Goal: Information Seeking & Learning: Learn about a topic

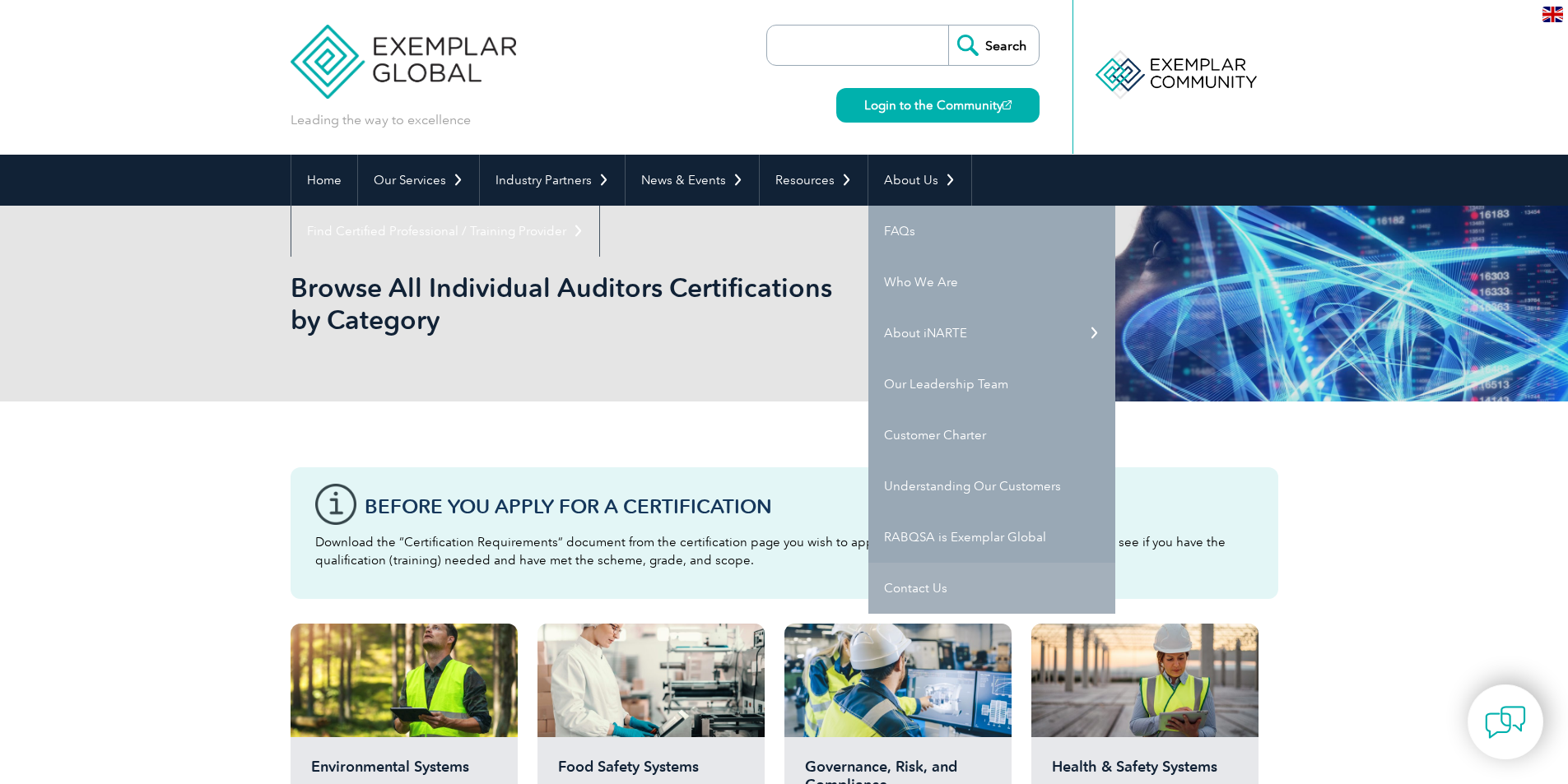
click at [918, 589] on link "Contact Us" at bounding box center [992, 588] width 247 height 51
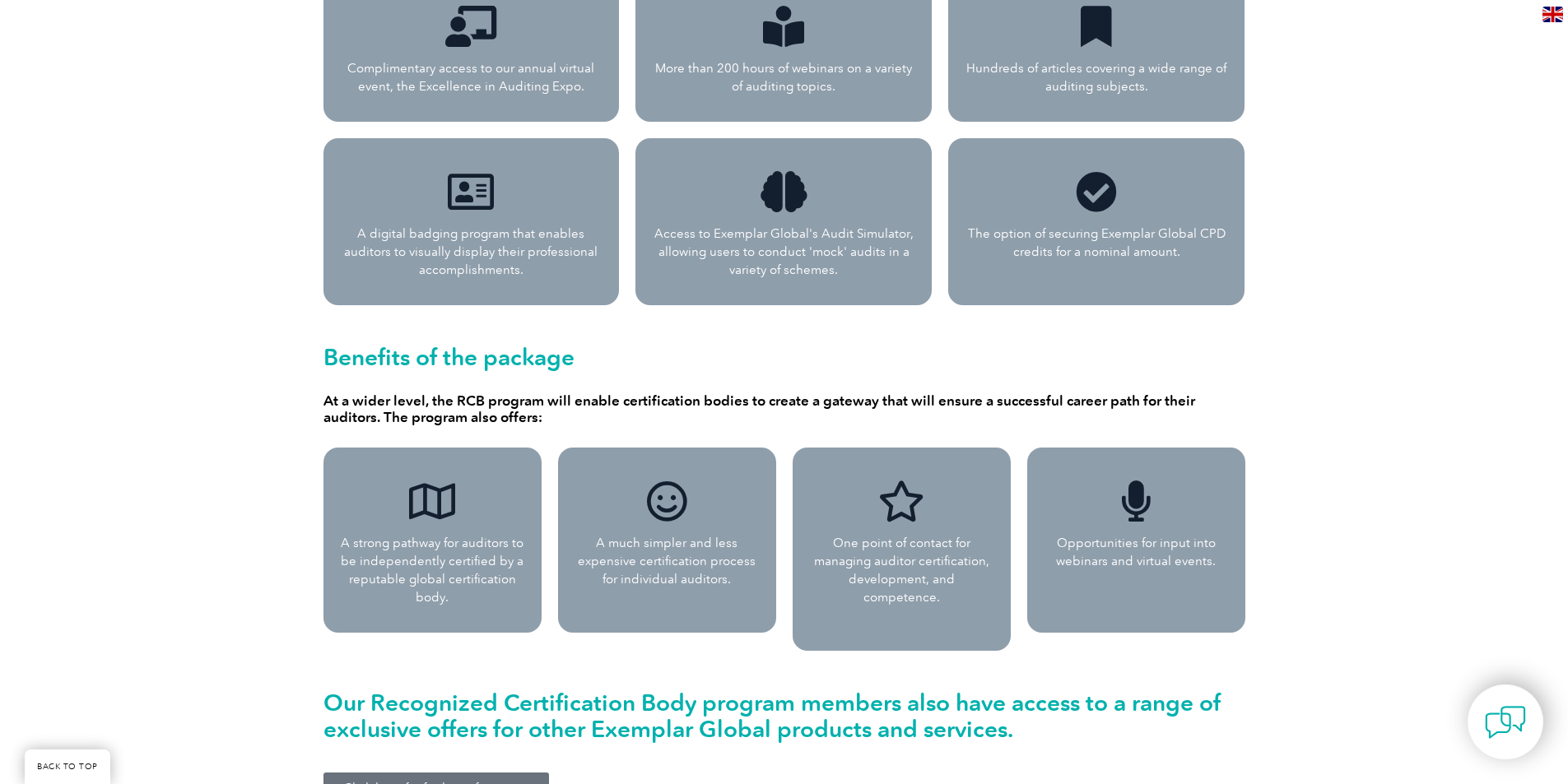
scroll to position [1482, 0]
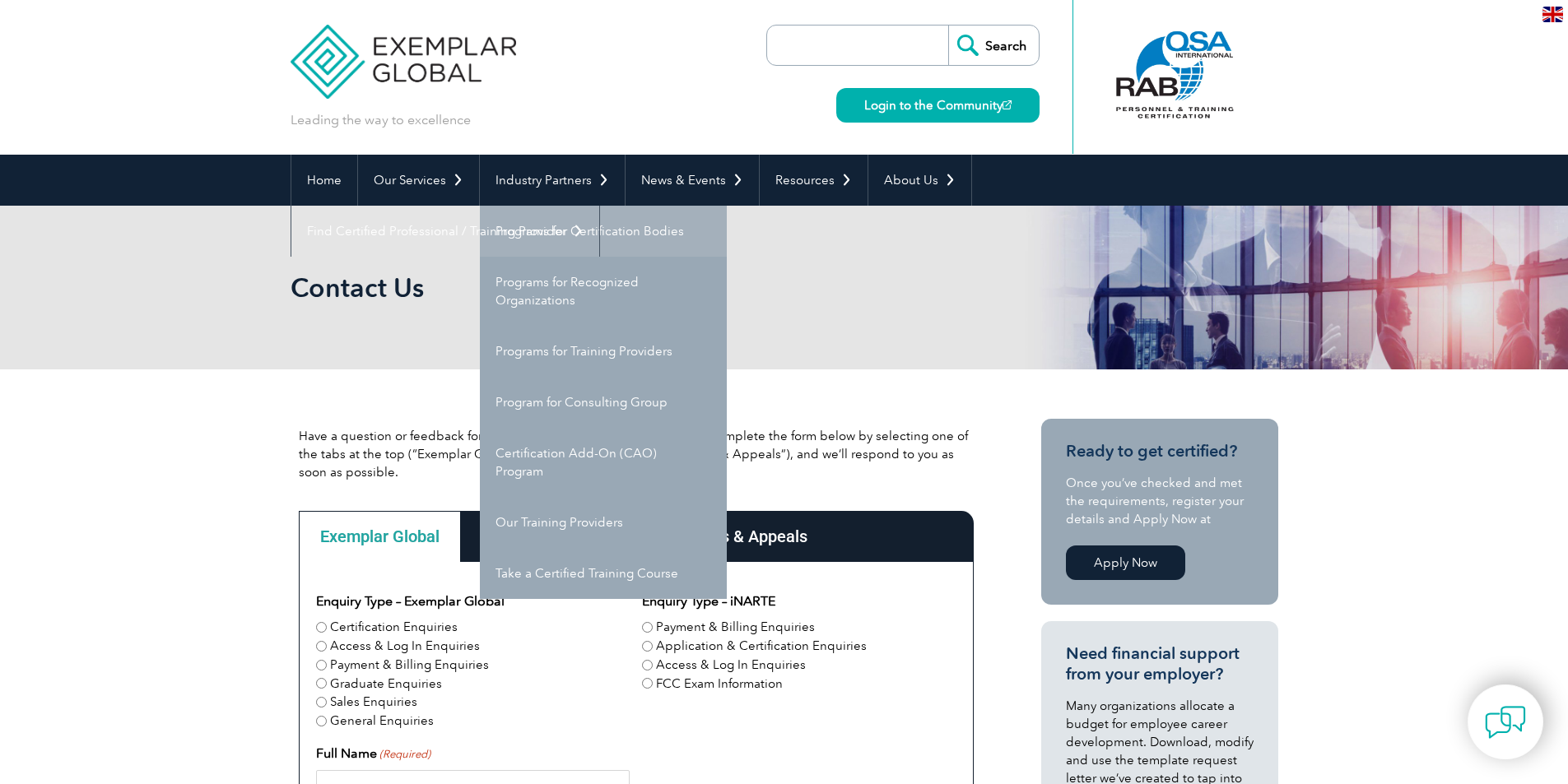
click at [552, 235] on link "Programs for Certification Bodies" at bounding box center [603, 231] width 247 height 51
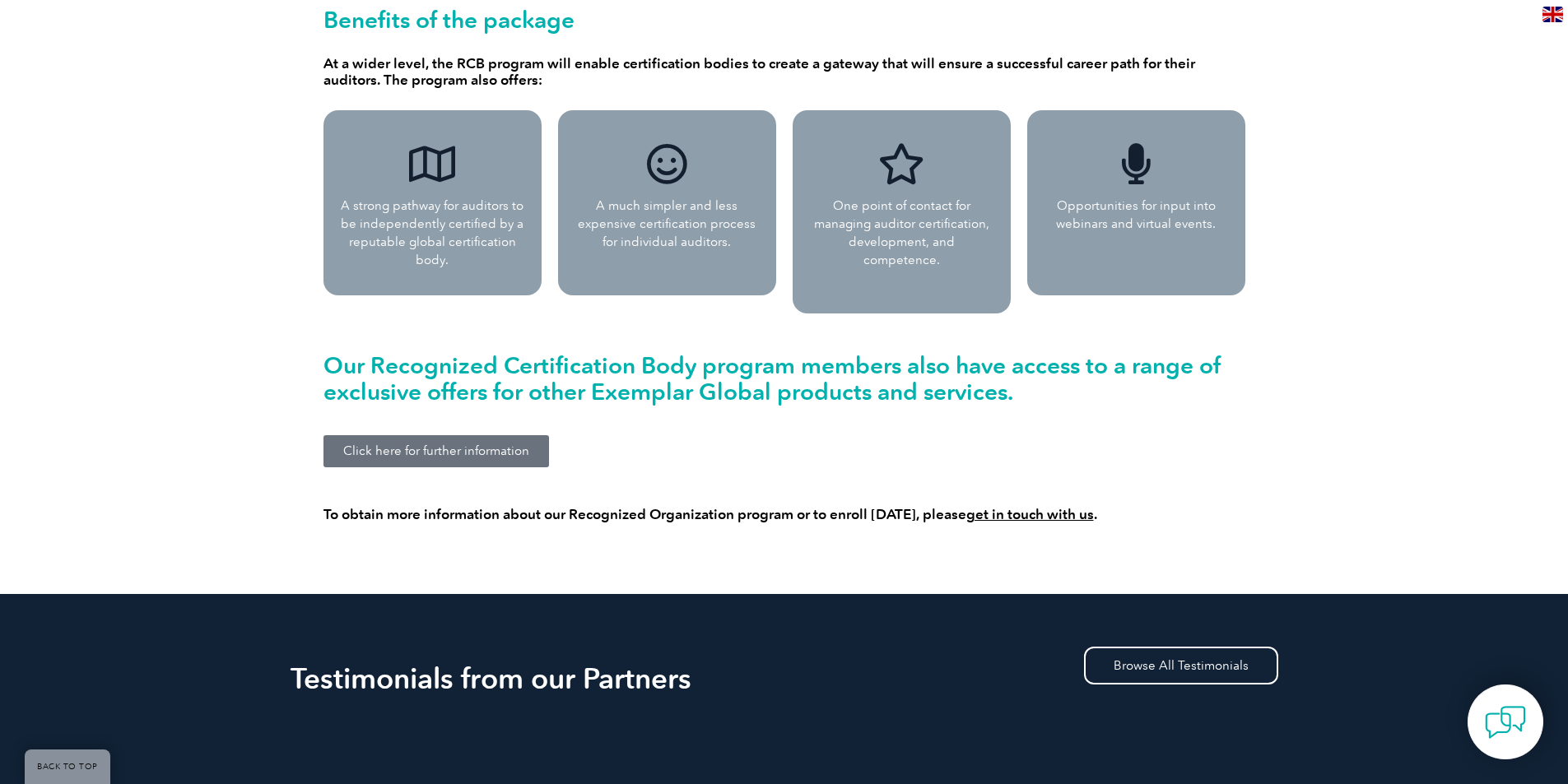
scroll to position [1482, 0]
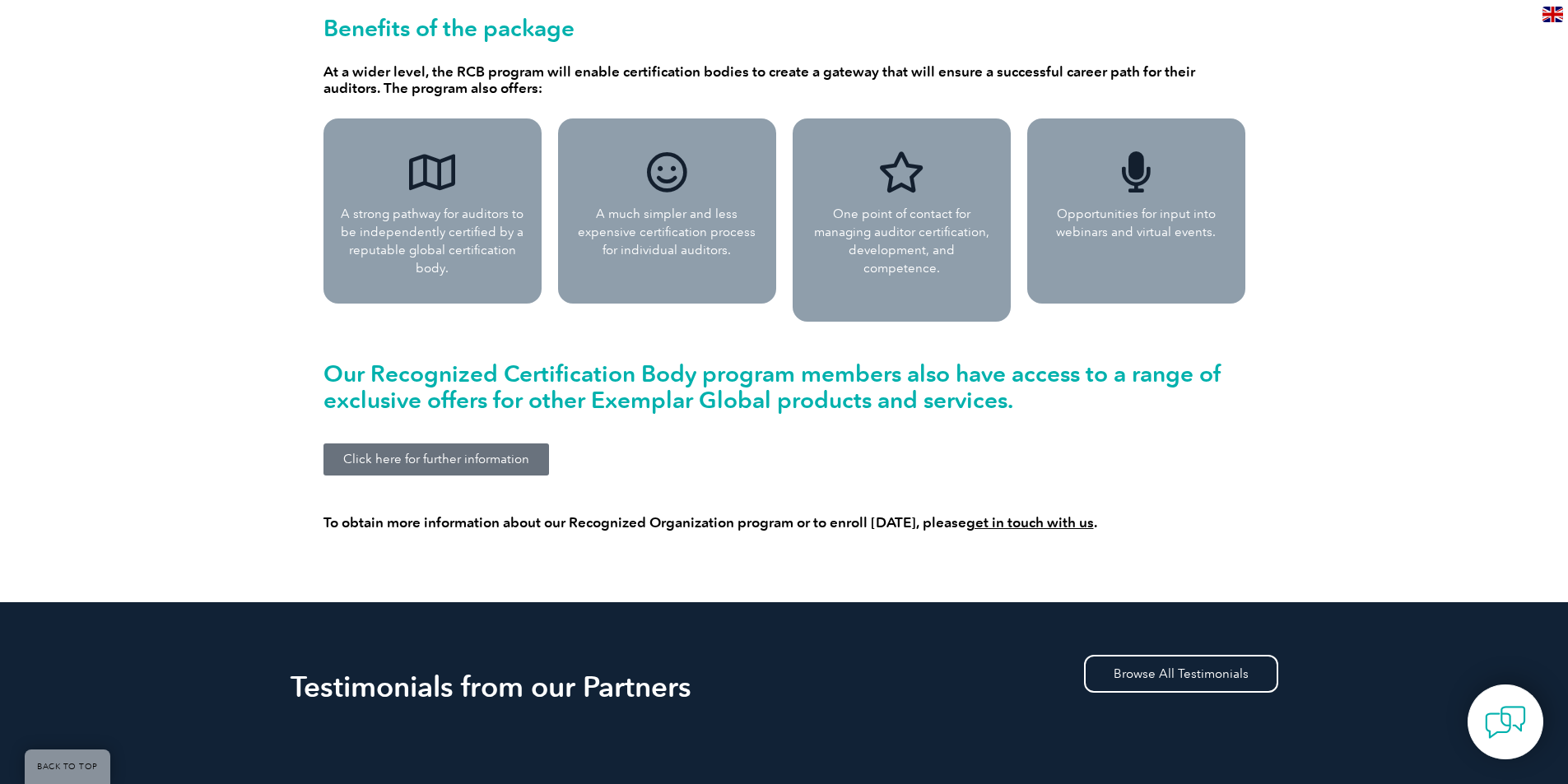
click at [496, 454] on span "Click here for further information" at bounding box center [437, 460] width 186 height 12
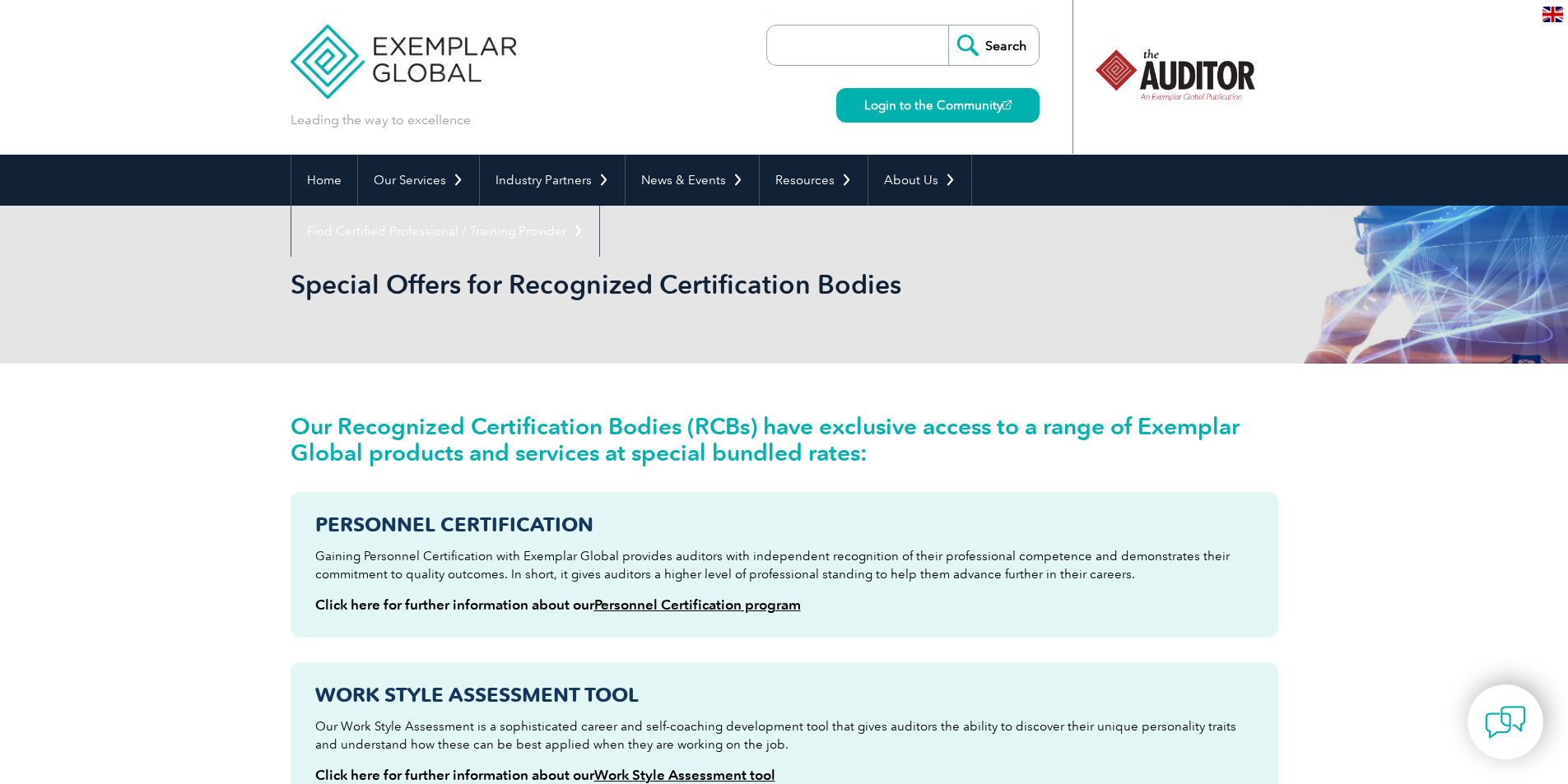
click at [1200, 85] on div at bounding box center [1175, 75] width 163 height 91
